Goal: Information Seeking & Learning: Learn about a topic

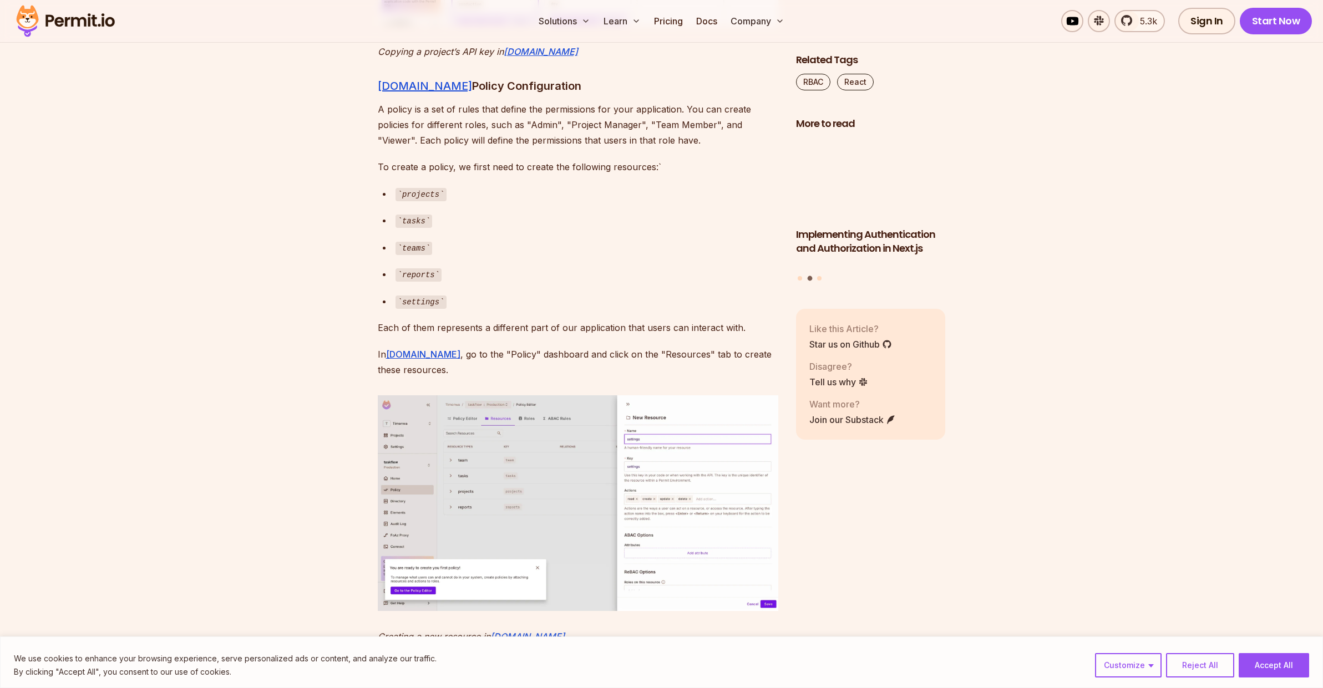
scroll to position [4460, 0]
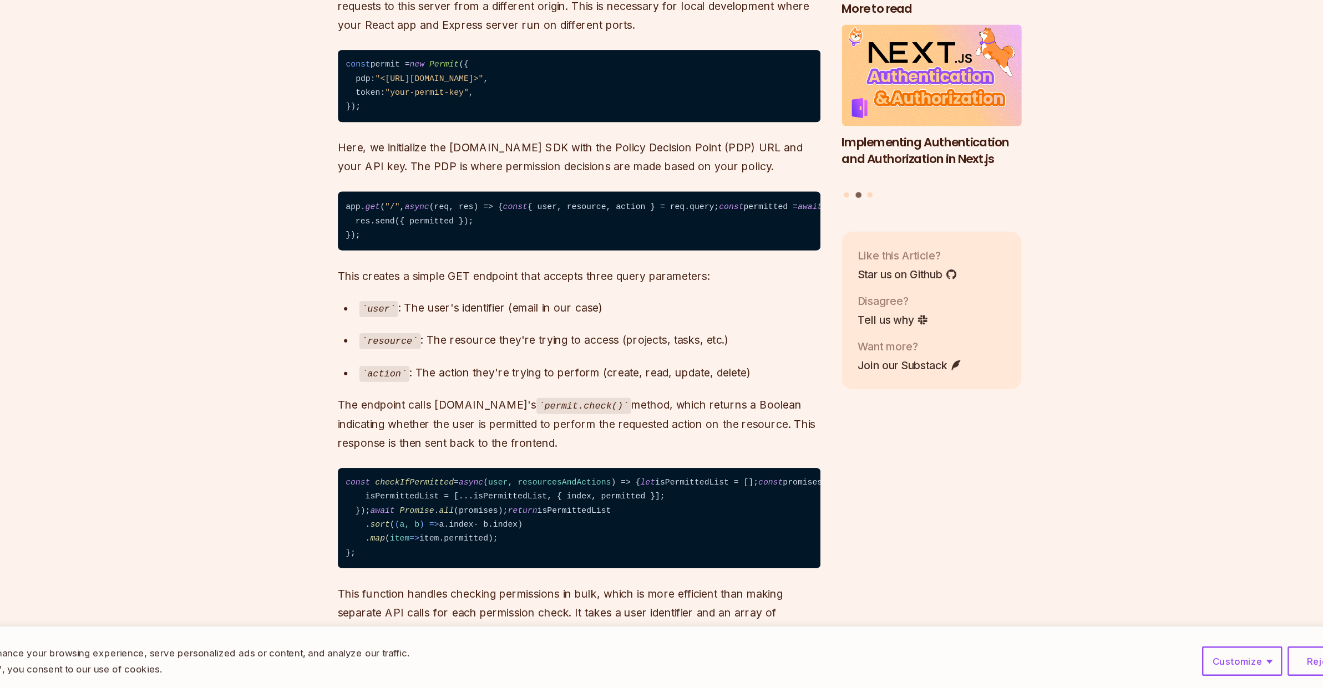
scroll to position [7084, 0]
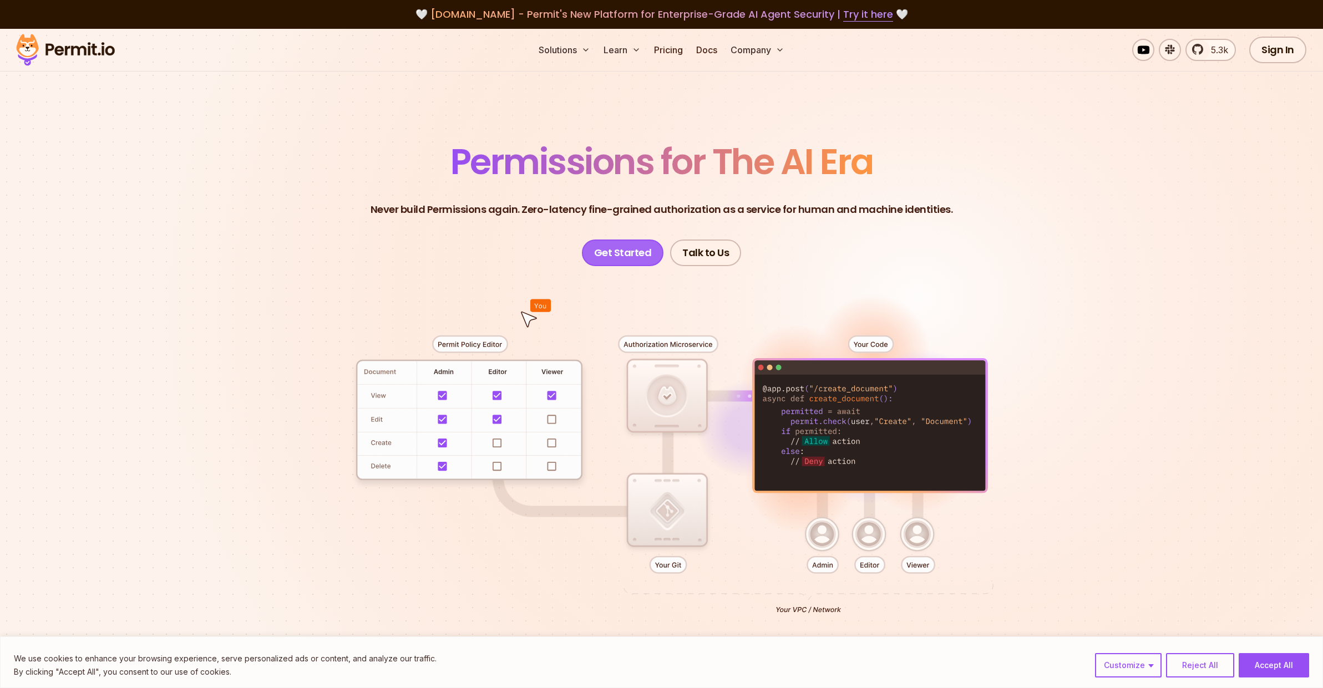
click at [643, 256] on link "Get Started" at bounding box center [623, 253] width 82 height 27
